Goal: Information Seeking & Learning: Learn about a topic

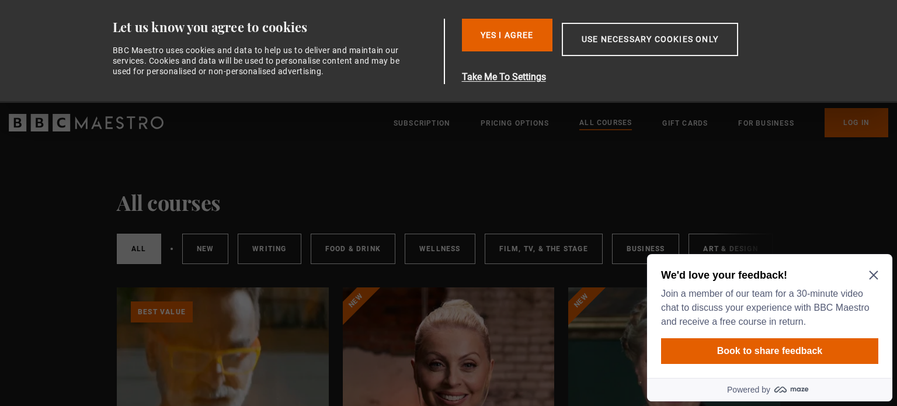
click at [876, 275] on icon "Close Maze Prompt" at bounding box center [873, 274] width 9 height 9
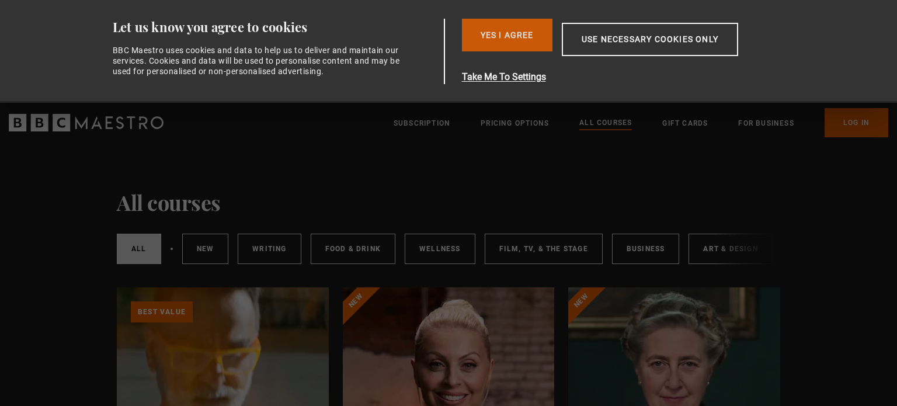
click at [509, 26] on button "Yes I Agree" at bounding box center [507, 35] width 91 height 33
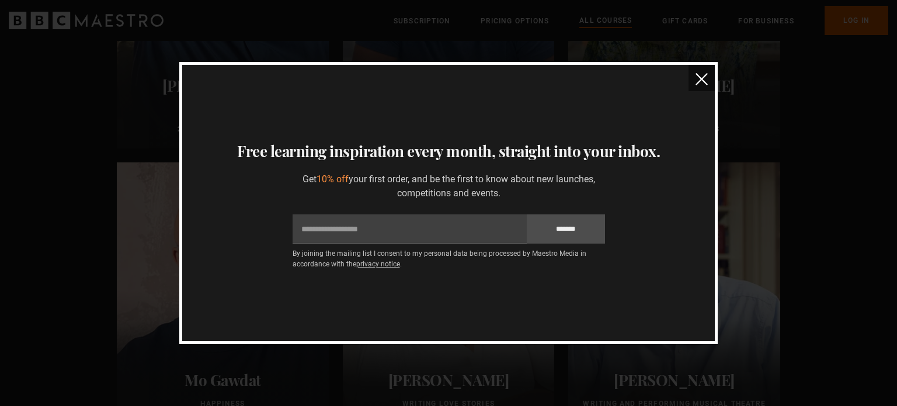
scroll to position [2081, 0]
click at [703, 81] on img "close" at bounding box center [702, 79] width 12 height 12
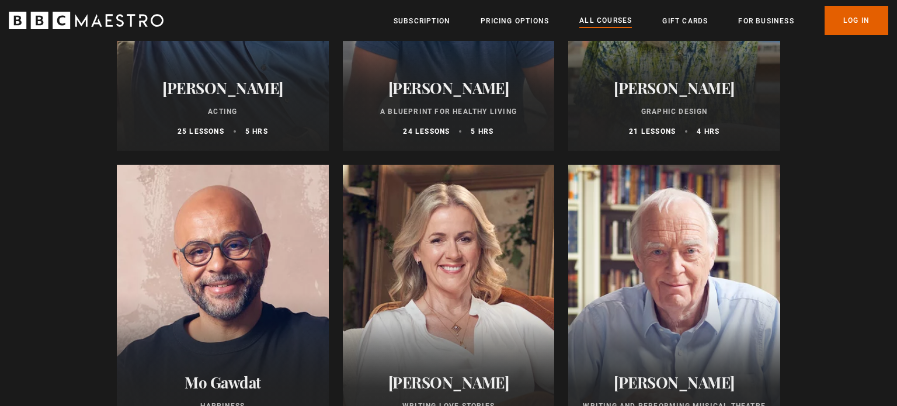
click at [436, 303] on div at bounding box center [449, 305] width 212 height 280
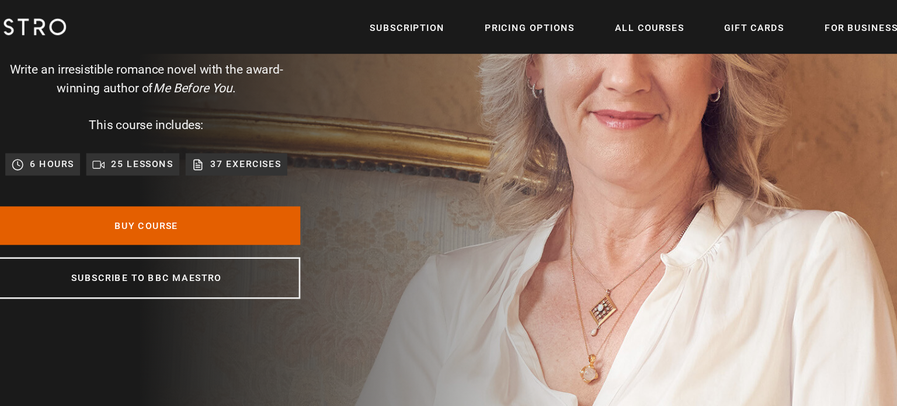
scroll to position [98, 0]
